Goal: Information Seeking & Learning: Learn about a topic

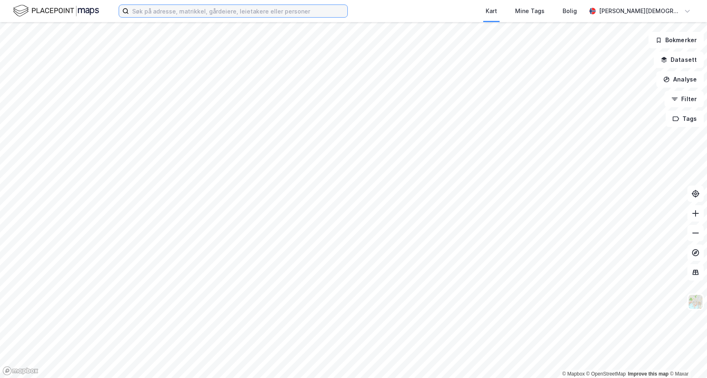
click at [331, 8] on input at bounding box center [238, 11] width 219 height 12
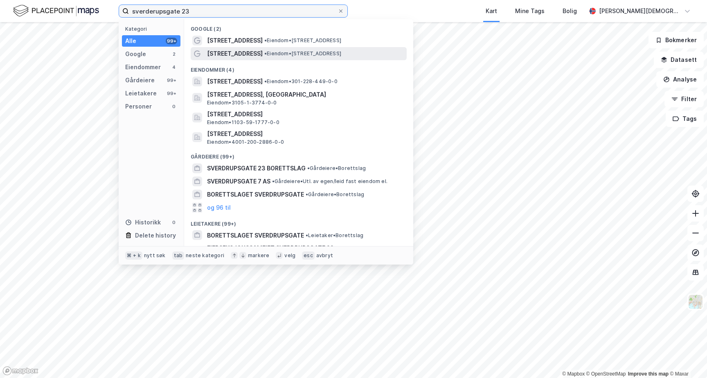
type input "sverderupsgate 23"
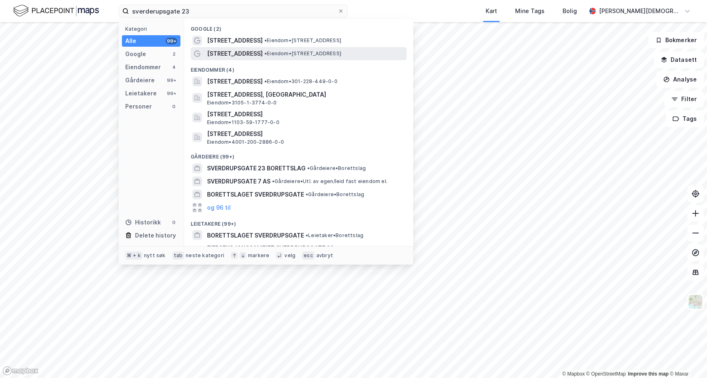
click at [330, 56] on span "• Eiendom • [STREET_ADDRESS]" at bounding box center [302, 53] width 77 height 7
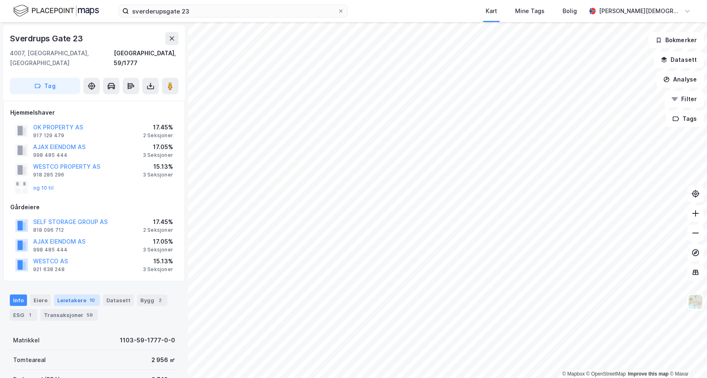
click at [61, 294] on div "Leietakere 10" at bounding box center [77, 299] width 46 height 11
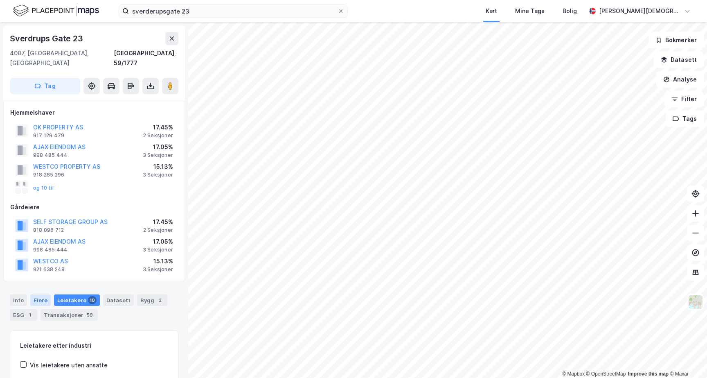
click at [48, 294] on div "Eiere" at bounding box center [40, 299] width 20 height 11
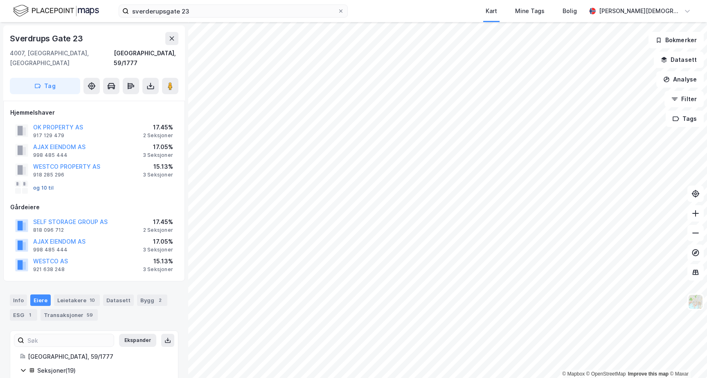
click at [0, 0] on button "og 10 til" at bounding box center [0, 0] width 0 height 0
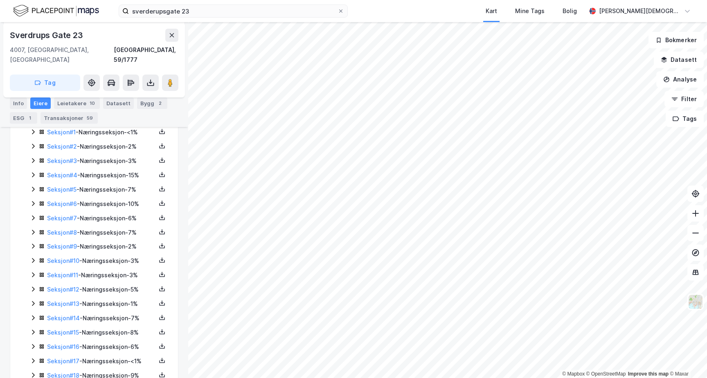
scroll to position [247, 0]
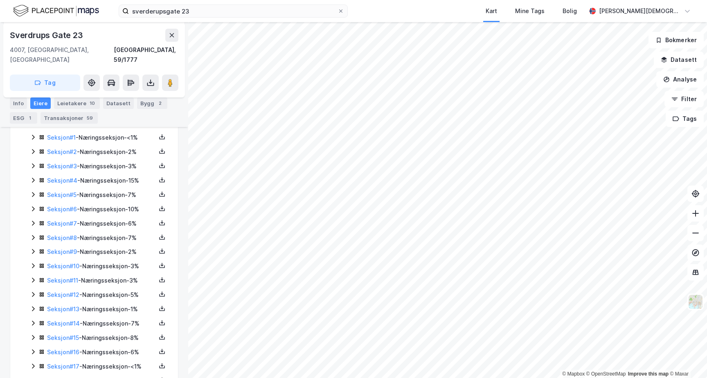
click at [113, 204] on div "Seksjon # 6 - Næringsseksjon - 10%" at bounding box center [101, 209] width 109 height 10
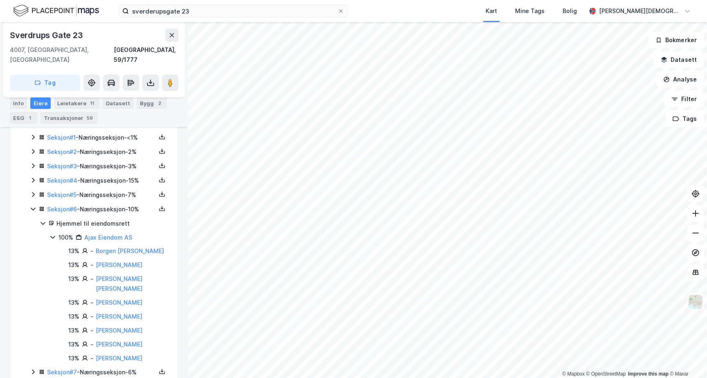
click at [31, 206] on icon at bounding box center [33, 209] width 7 height 7
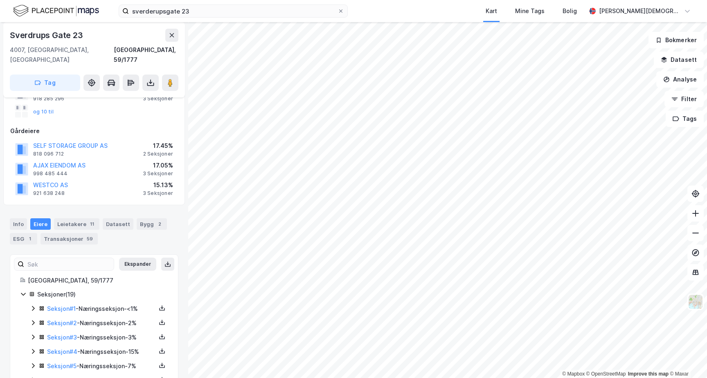
scroll to position [0, 0]
